Goal: Task Accomplishment & Management: Complete application form

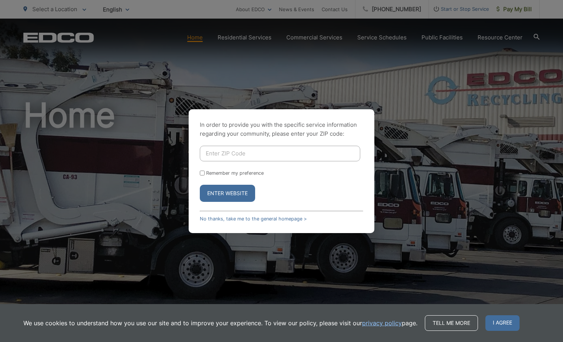
click at [212, 157] on input "Enter ZIP Code" at bounding box center [280, 154] width 160 height 16
type input "91941"
click at [227, 193] on button "Enter Website" at bounding box center [227, 193] width 55 height 17
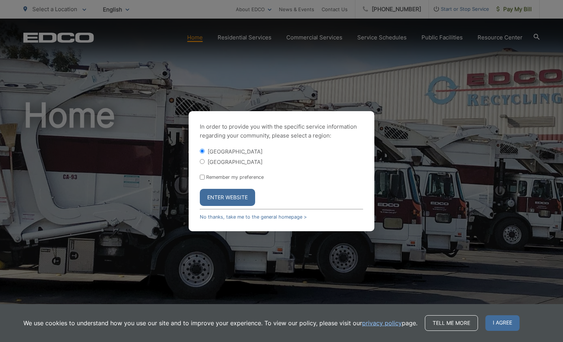
click at [199, 175] on div "In order to provide you with the specific service information regarding your co…" at bounding box center [282, 171] width 186 height 120
click at [240, 216] on link "No thanks, take me to the general homepage >" at bounding box center [253, 217] width 107 height 6
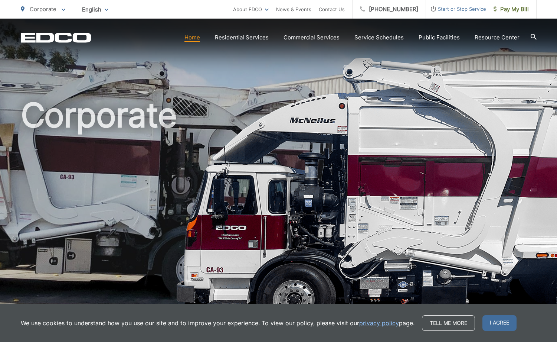
click at [460, 7] on span "Start or Stop Service" at bounding box center [456, 8] width 60 height 9
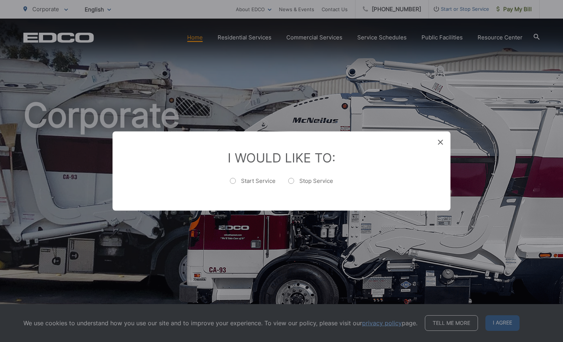
click at [292, 179] on label "Stop Service" at bounding box center [310, 184] width 45 height 15
radio input "true"
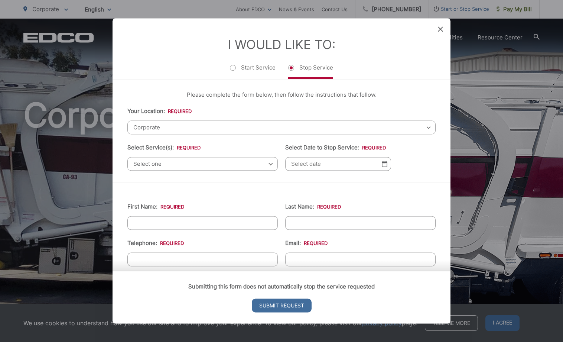
click at [163, 125] on span "Corporate" at bounding box center [281, 127] width 308 height 14
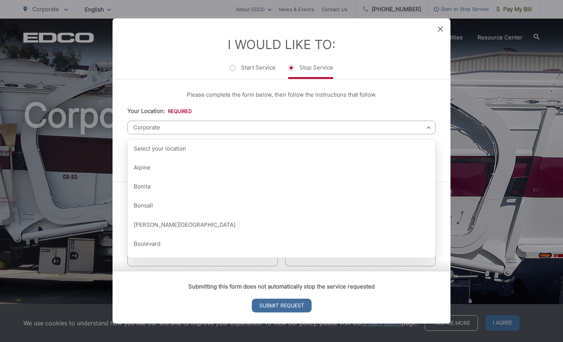
click at [160, 127] on span "Corporate" at bounding box center [281, 127] width 308 height 14
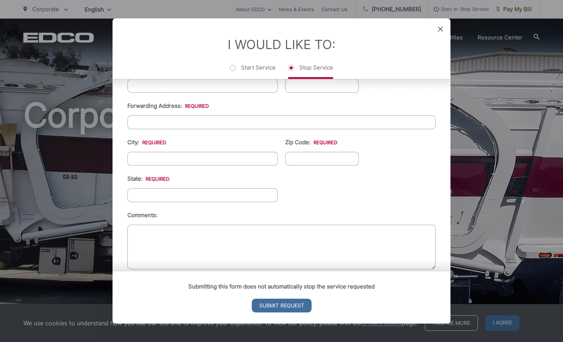
scroll to position [300, 0]
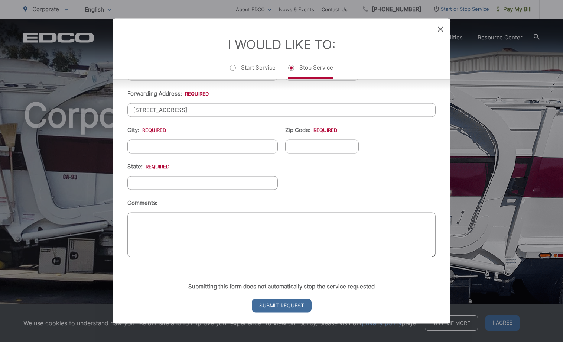
type input "[STREET_ADDRESS]"
type input "[GEOGRAPHIC_DATA]"
type input "91941"
type input "ca"
click at [157, 242] on textarea "Comments:" at bounding box center [281, 234] width 308 height 45
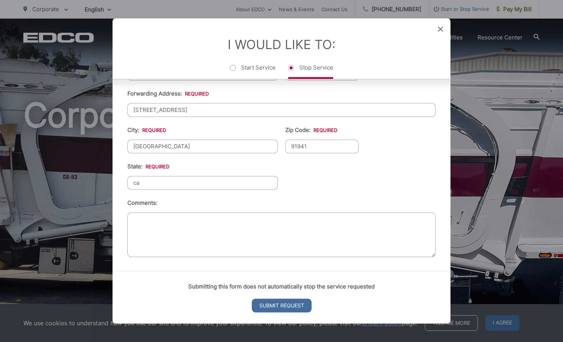
click at [153, 230] on textarea "Comments:" at bounding box center [281, 234] width 308 height 45
type textarea "i am moving to other part of [GEOGRAPHIC_DATA]"
click at [271, 304] on input "Submit Request" at bounding box center [282, 306] width 60 height 14
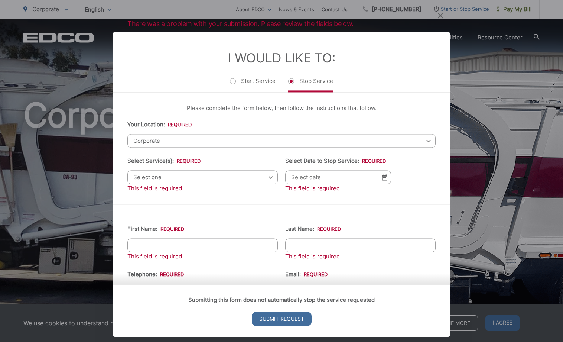
scroll to position [0, 0]
click at [173, 177] on span "Select one" at bounding box center [202, 177] width 150 height 14
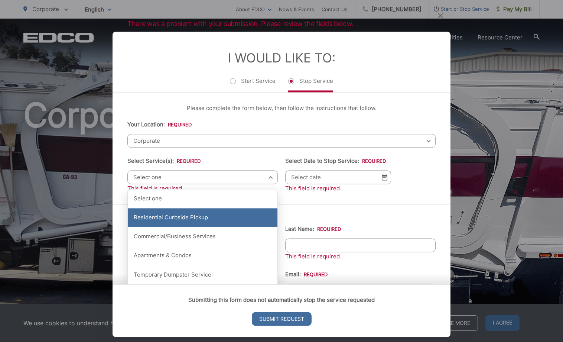
click at [165, 212] on div "Residential Curbside Pickup" at bounding box center [203, 217] width 150 height 19
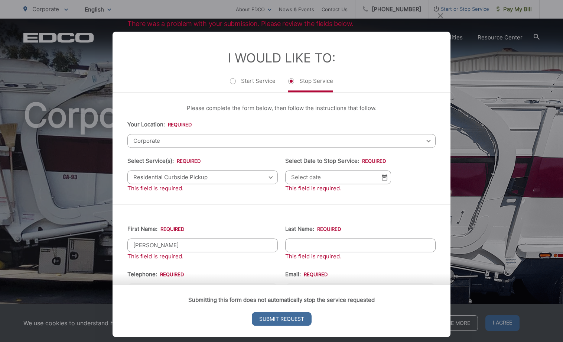
type input "[PERSON_NAME]"
click at [315, 252] on input "levy" at bounding box center [360, 245] width 150 height 14
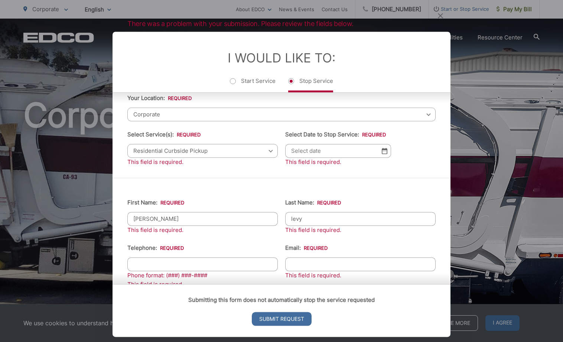
scroll to position [45, 0]
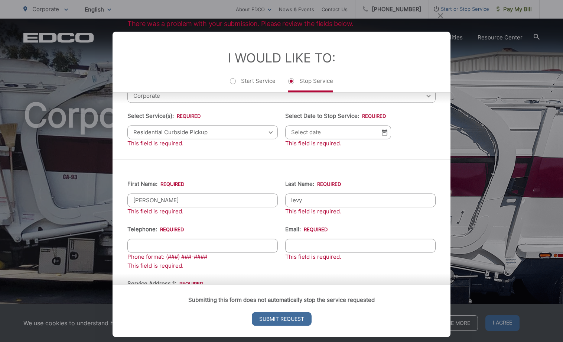
type input "levy"
click at [147, 244] on li "Telephone: * Phone format: (###) ###-#### This field is required." at bounding box center [202, 247] width 150 height 45
type input "[PHONE_NUMBER]"
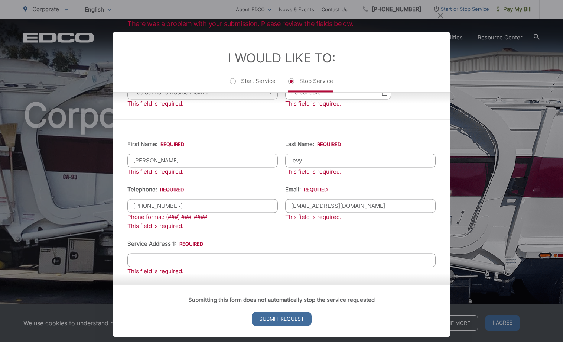
scroll to position [85, 0]
type input "[EMAIL_ADDRESS][DOMAIN_NAME]"
drag, startPoint x: 158, startPoint y: 266, endPoint x: 154, endPoint y: 256, distance: 11.3
type input "[STREET_ADDRESS][PERSON_NAME]"
click at [281, 317] on input "Submit Request" at bounding box center [282, 319] width 60 height 14
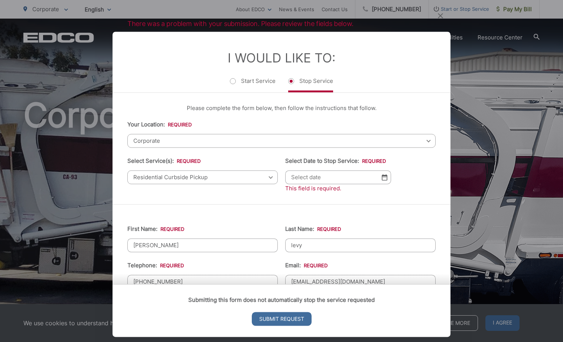
scroll to position [0, 0]
click at [164, 140] on span "Corporate" at bounding box center [281, 141] width 308 height 14
